Goal: Check status: Check status

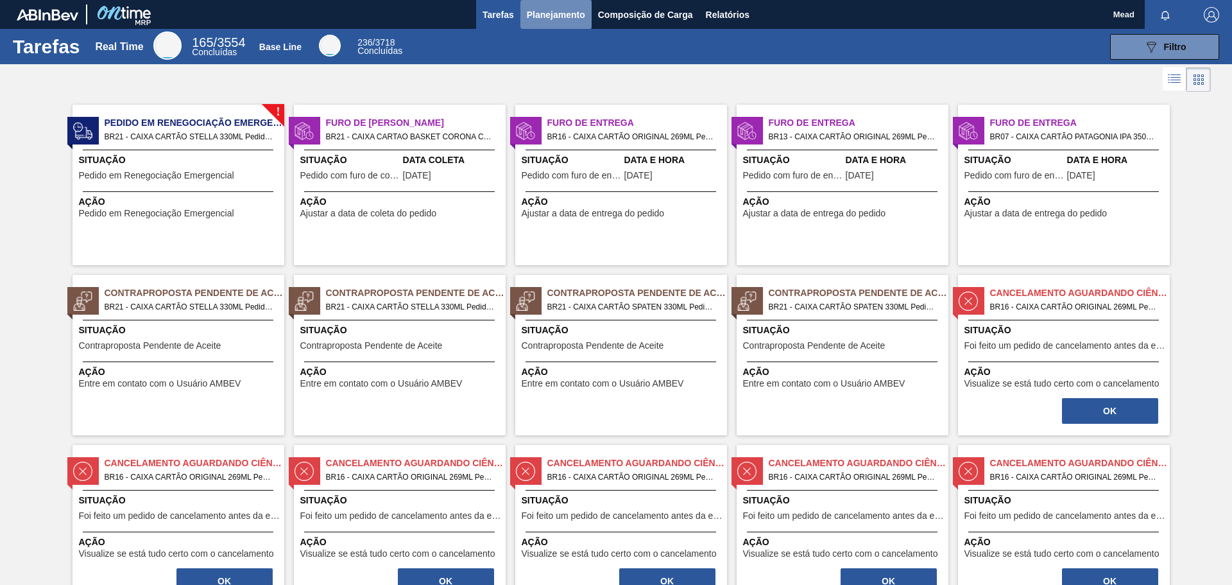
click at [552, 13] on span "Planejamento" at bounding box center [556, 14] width 58 height 15
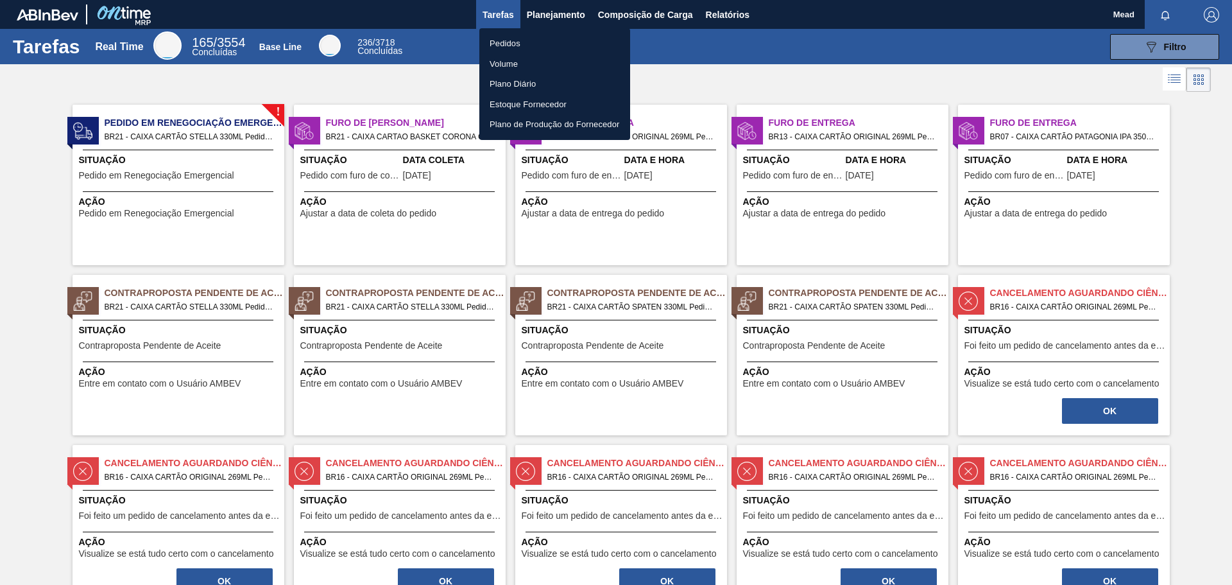
drag, startPoint x: 510, startPoint y: 42, endPoint x: 492, endPoint y: 57, distance: 22.8
click at [509, 42] on li "Pedidos" at bounding box center [554, 43] width 151 height 21
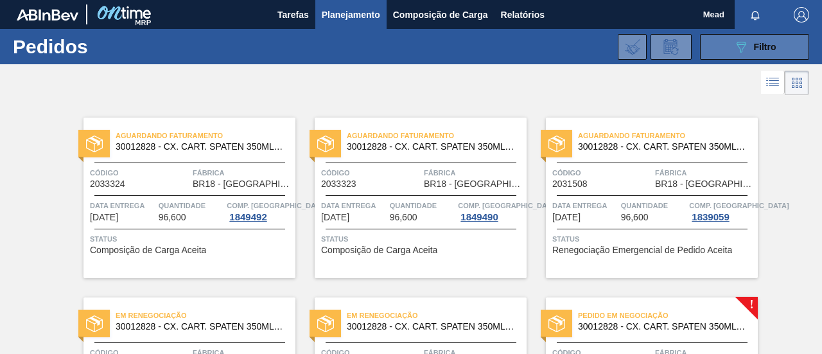
click at [729, 48] on button "089F7B8B-B2A5-4AFE-B5C0-19BA573D28AC Filtro" at bounding box center [754, 47] width 109 height 26
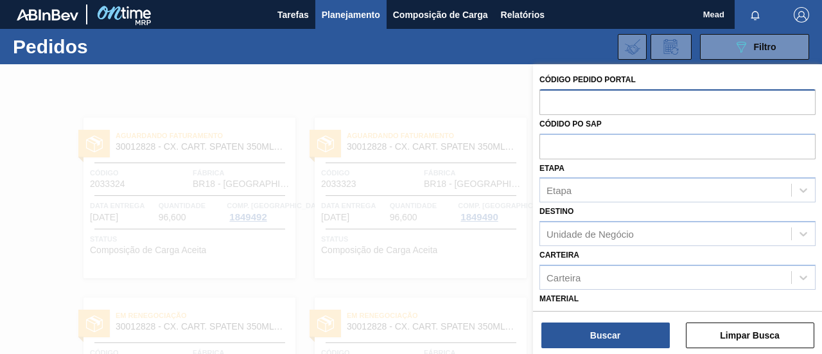
click at [598, 107] on input "text" at bounding box center [677, 101] width 276 height 24
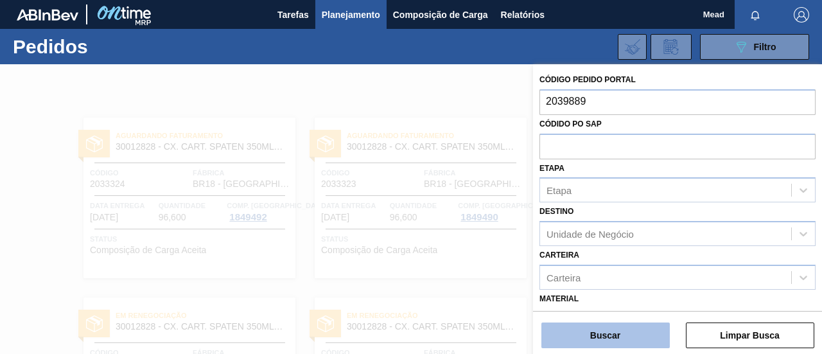
type input "2039889"
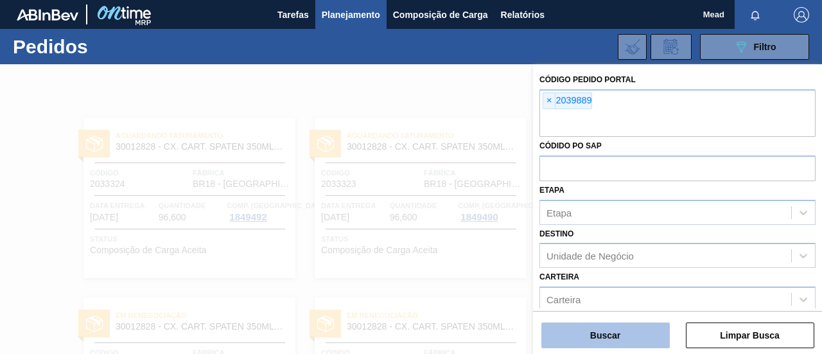
click at [588, 334] on button "Buscar" at bounding box center [605, 335] width 128 height 26
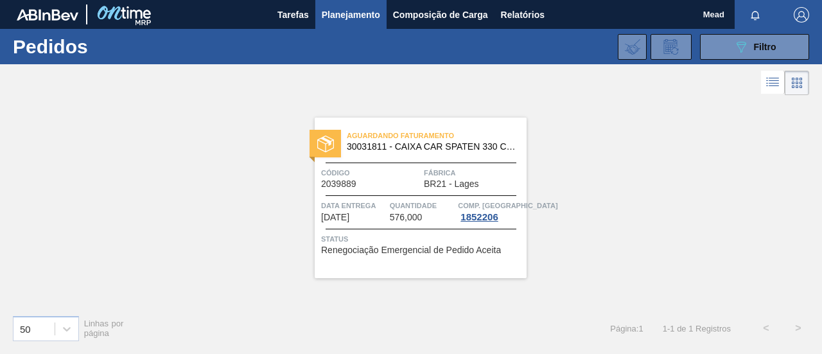
click at [379, 210] on span "Data Entrega" at bounding box center [353, 205] width 65 height 13
